Goal: Information Seeking & Learning: Learn about a topic

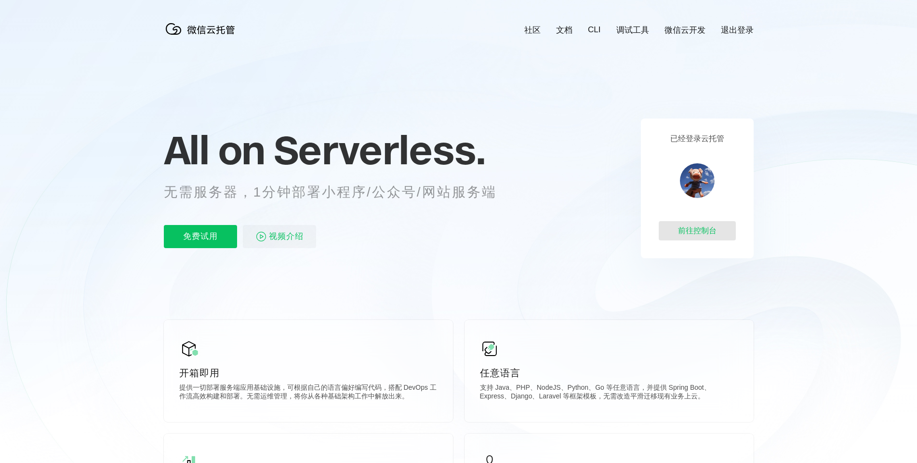
click at [707, 230] on div "前往控制台" at bounding box center [697, 230] width 77 height 19
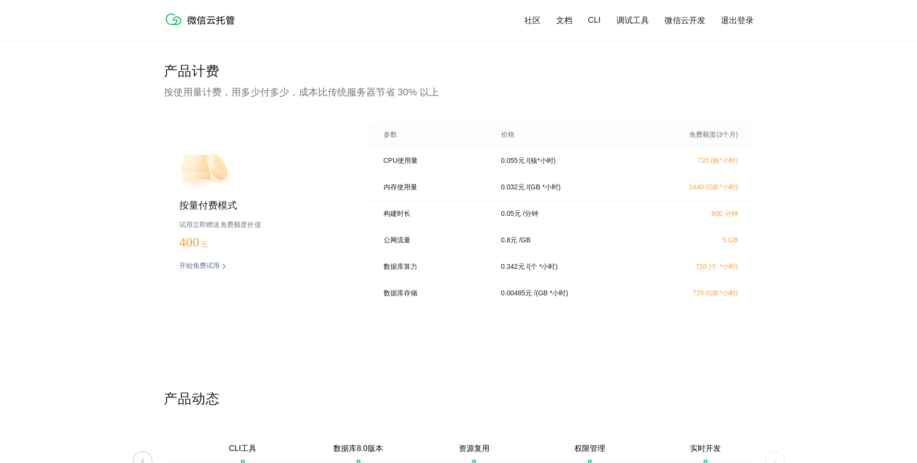
scroll to position [1883, 0]
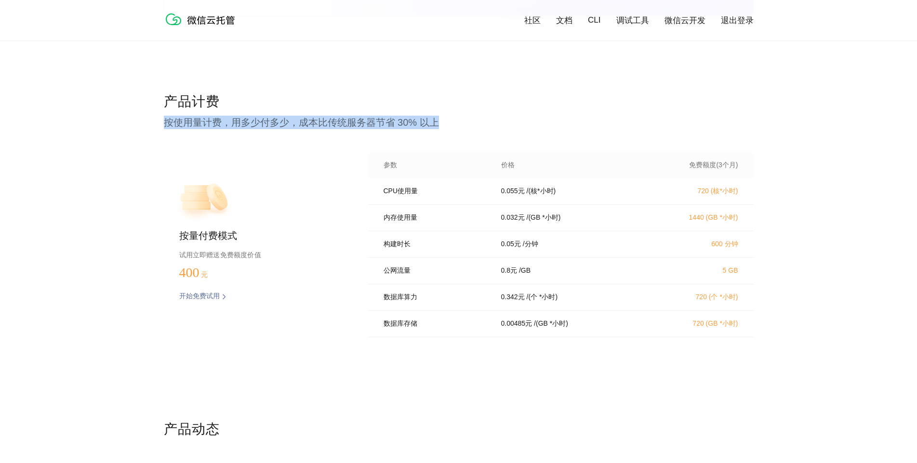
drag, startPoint x: 164, startPoint y: 120, endPoint x: 440, endPoint y: 120, distance: 275.7
click at [440, 120] on p "按使用量计费，用多少付多少，成本比传统服务器节省 30% 以上" at bounding box center [459, 122] width 590 height 13
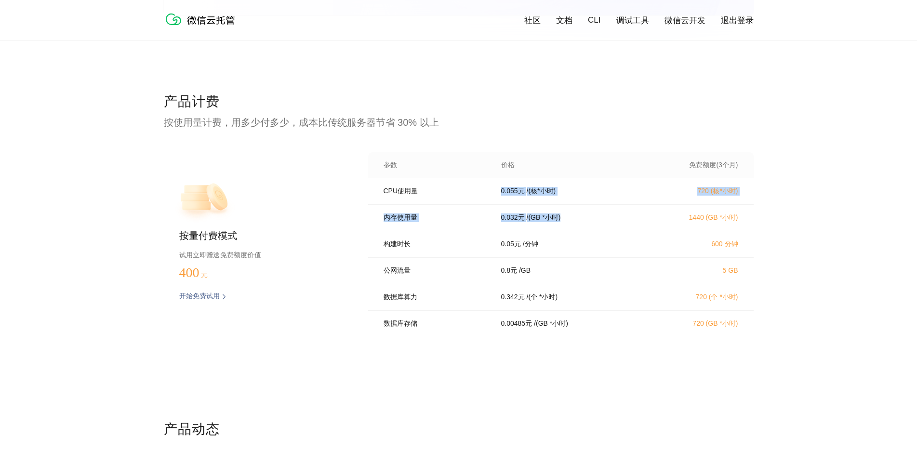
drag, startPoint x: 500, startPoint y: 193, endPoint x: 580, endPoint y: 221, distance: 84.7
click at [580, 221] on div "CPU使用量 0.055 元 / (核*小时) 720 (核*小时) 内存使用量 0.032 元 / (GB *小时) 1440 (GB *小时) 构建时长 …" at bounding box center [561, 260] width 386 height 165
click at [535, 222] on p "/ (GB *小时)" at bounding box center [544, 218] width 34 height 9
drag, startPoint x: 533, startPoint y: 219, endPoint x: 576, endPoint y: 227, distance: 44.0
click at [576, 227] on div "内存使用量 0.032 元 / (GB *小时) 1440 (GB *小时)" at bounding box center [561, 218] width 386 height 27
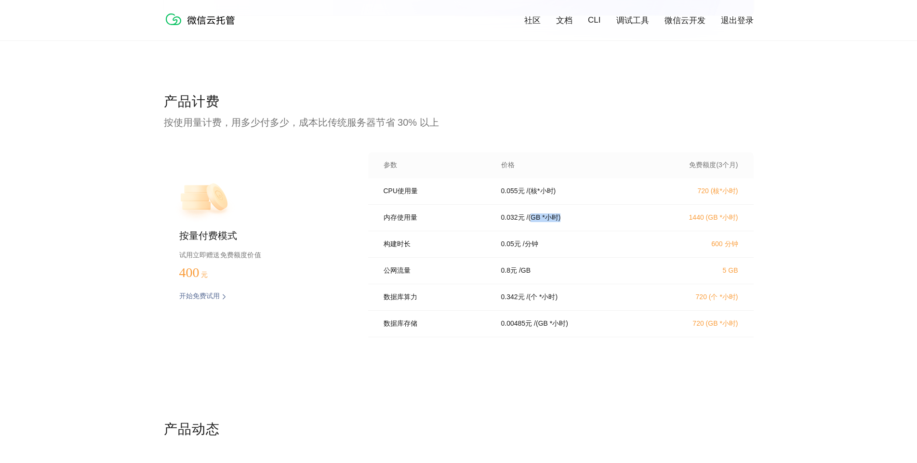
click at [576, 227] on div "内存使用量 0.032 元 / (GB *小时) 1440 (GB *小时)" at bounding box center [561, 218] width 386 height 27
drag, startPoint x: 533, startPoint y: 219, endPoint x: 559, endPoint y: 222, distance: 26.2
click at [559, 222] on p "/ (GB *小时)" at bounding box center [544, 218] width 34 height 9
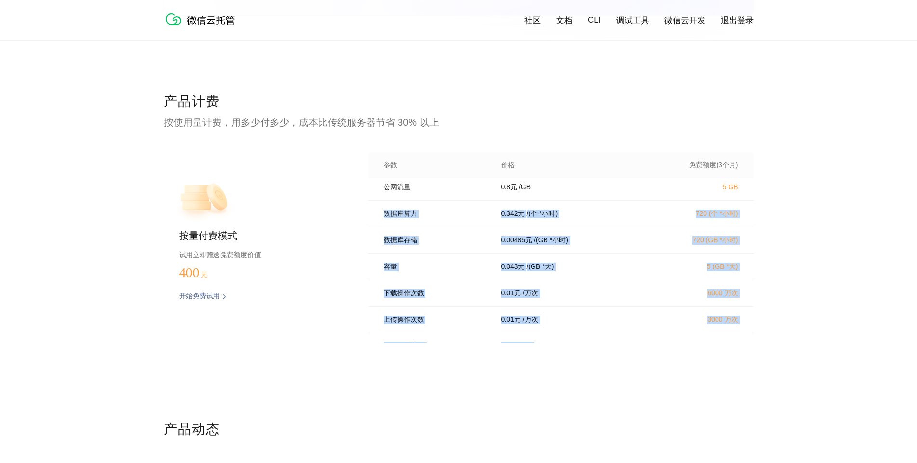
scroll to position [115, 0]
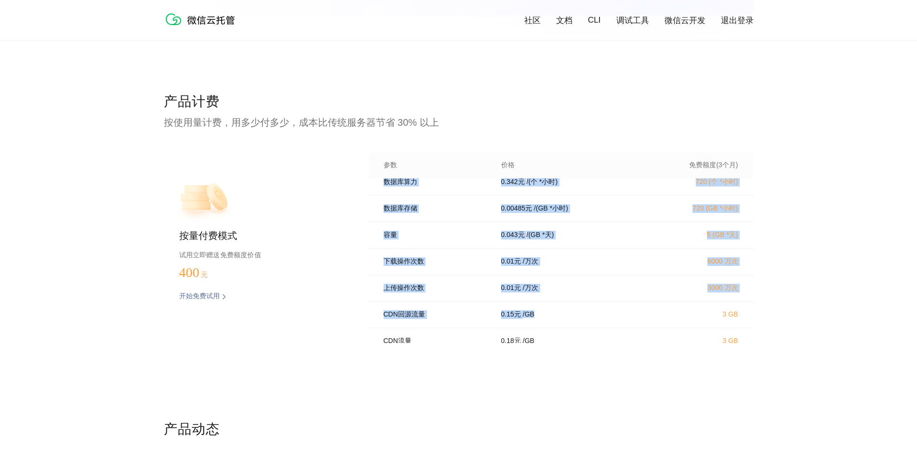
drag, startPoint x: 382, startPoint y: 305, endPoint x: 535, endPoint y: 251, distance: 162.3
click at [550, 319] on div "CPU使用量 0.055 元 / (核*小时) 720 (核*小时) 内存使用量 0.032 元 / (GB *小时) 1440 (GB *小时) 构建时长 …" at bounding box center [561, 260] width 386 height 165
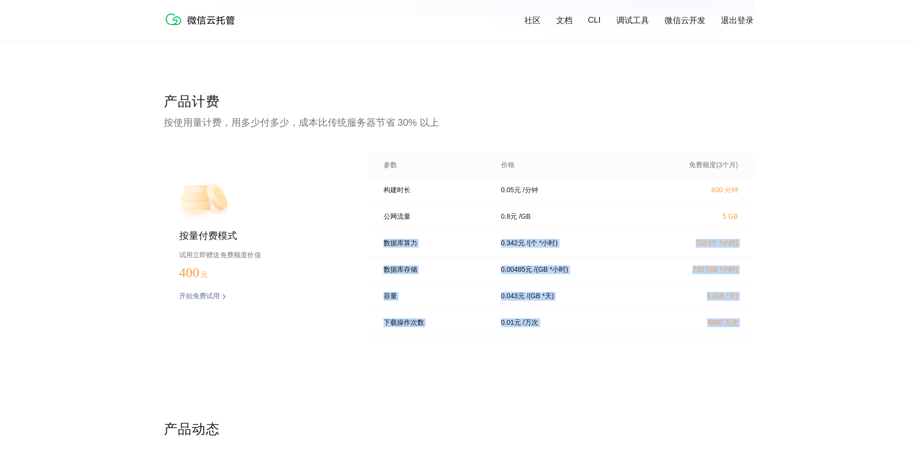
scroll to position [0, 0]
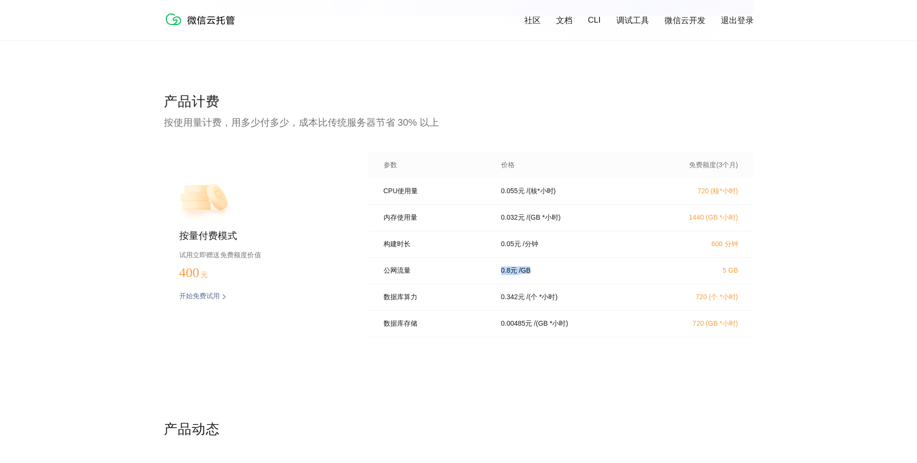
drag, startPoint x: 501, startPoint y: 274, endPoint x: 549, endPoint y: 277, distance: 48.3
click at [548, 275] on div "0.8 元 / GB" at bounding box center [571, 271] width 162 height 9
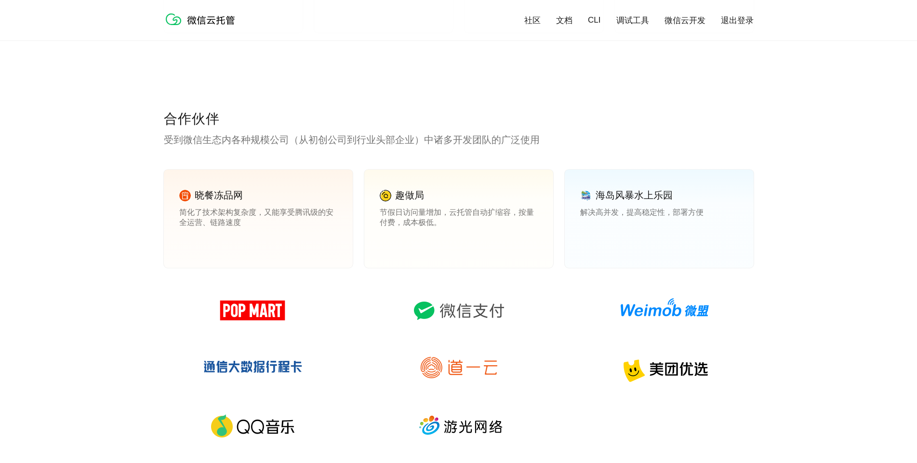
scroll to position [1305, 0]
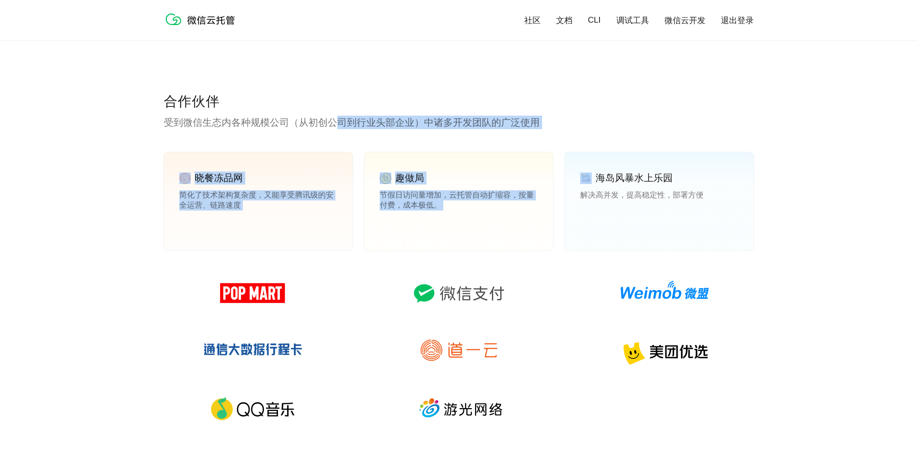
drag, startPoint x: 336, startPoint y: 123, endPoint x: 599, endPoint y: 142, distance: 263.3
click at [590, 142] on div "合作伙伴 受到微信生态内各种规模公司（从初创公司到行业头部企业）中诸多开发团队的广泛使用 晓餐冻品网 简化了技术架构复杂度，又能享受腾讯级的安全运营、链路速度…" at bounding box center [459, 286] width 590 height 386
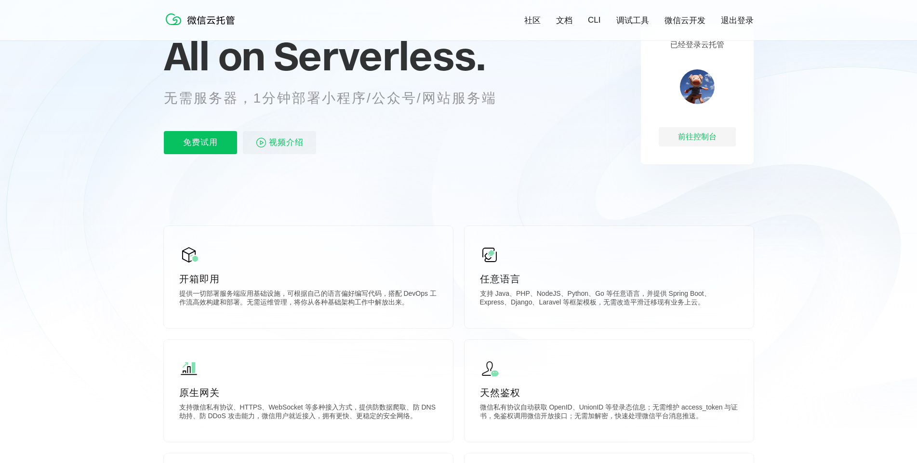
scroll to position [0, 0]
